Goal: Entertainment & Leisure: Consume media (video, audio)

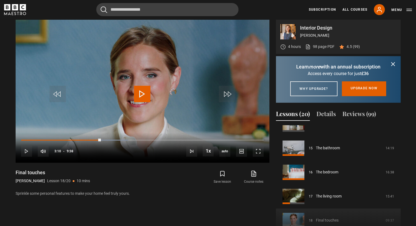
scroll to position [351, 0]
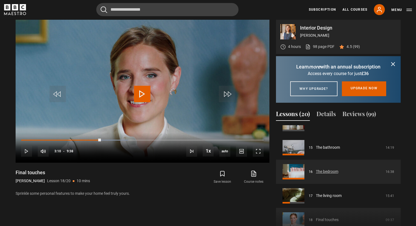
click at [330, 174] on link "The bedroom" at bounding box center [327, 172] width 22 height 6
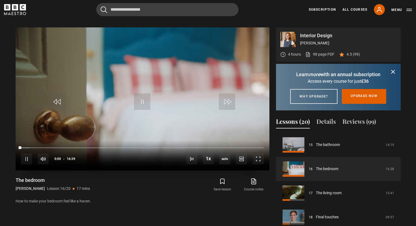
scroll to position [235, 0]
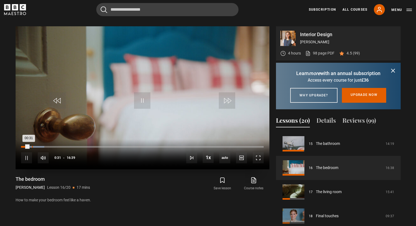
click at [35, 150] on div "10s Skip Back 10 seconds Pause 10s Skip Forward 10 seconds Loaded : 9.51% 00:45…" at bounding box center [143, 154] width 254 height 30
click at [44, 149] on div "Loaded : 9.51% 01:22 00:34" at bounding box center [142, 149] width 242 height 1
click at [60, 146] on div "Loaded : 16.52% 02:42 02:42" at bounding box center [142, 147] width 242 height 2
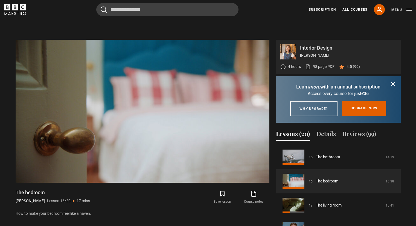
scroll to position [220, 0]
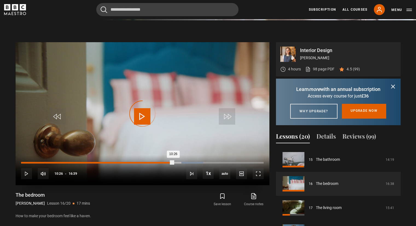
click at [173, 162] on div "Loaded : 75.08% 10:26 10:26" at bounding box center [142, 163] width 242 height 2
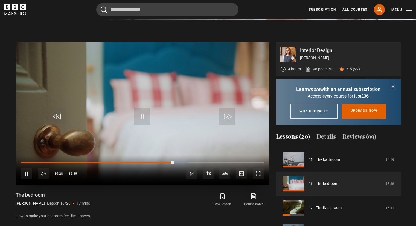
click at [168, 161] on div "10s Skip Back 10 seconds Pause 10s Skip Forward 10 seconds Loaded : 69.07% 10:0…" at bounding box center [143, 170] width 254 height 30
click at [169, 161] on div "10s Skip Back 10 seconds Pause 10s Skip Forward 10 seconds Loaded : 69.57% 10:0…" at bounding box center [143, 170] width 254 height 30
click at [169, 162] on div "10s Skip Back 10 seconds Pause 10s Skip Forward 10 seconds Loaded : 69.57% 10:0…" at bounding box center [143, 170] width 254 height 30
click at [170, 161] on div "10s Skip Back 10 seconds Pause 10s Skip Forward 10 seconds Loaded : 70.07% 10:0…" at bounding box center [143, 170] width 254 height 30
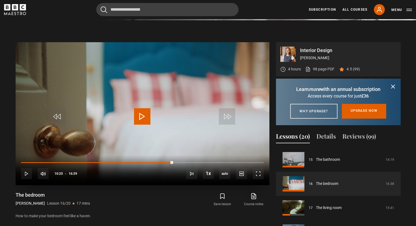
drag, startPoint x: 174, startPoint y: 161, endPoint x: 161, endPoint y: 157, distance: 13.8
click at [161, 157] on div "10s Skip Back 10 seconds Play 10s Skip Forward 10 seconds Loaded : 59.56% 10:16…" at bounding box center [143, 170] width 254 height 30
click at [189, 162] on div "11:30" at bounding box center [189, 163] width 1 height 2
click at [196, 162] on div "Loaded : 75.58% 11:59 11:31" at bounding box center [142, 163] width 242 height 2
click at [201, 162] on div "Loaded : 78.58% 12:20 12:20" at bounding box center [142, 163] width 242 height 2
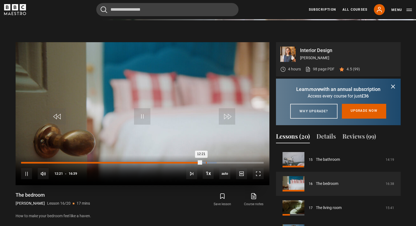
click at [206, 163] on div "Loaded : 80.58% 12:42 12:21" at bounding box center [142, 163] width 242 height 2
click at [201, 161] on div "10s Skip Back 10 seconds Pause 10s Skip Forward 10 seconds Loaded : 83.08% 12:2…" at bounding box center [143, 170] width 254 height 30
click at [202, 162] on div "Loaded : 83.58% 12:24 12:24" at bounding box center [142, 163] width 242 height 2
click at [27, 175] on span "Video Player" at bounding box center [26, 173] width 11 height 11
